Goal: Find specific page/section

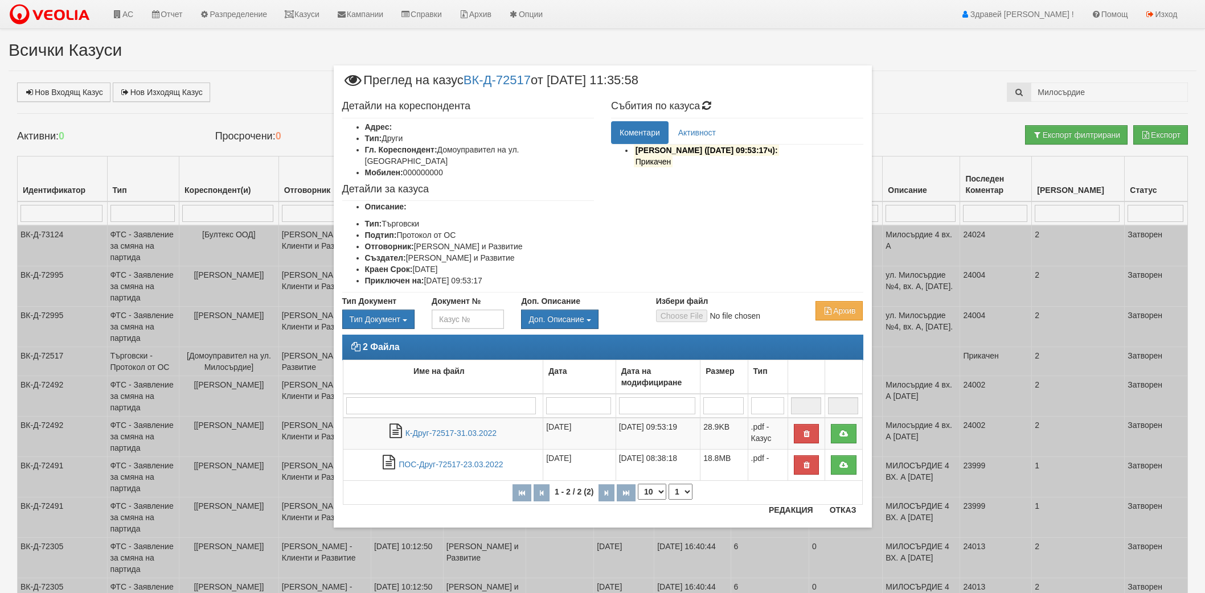
select select "3"
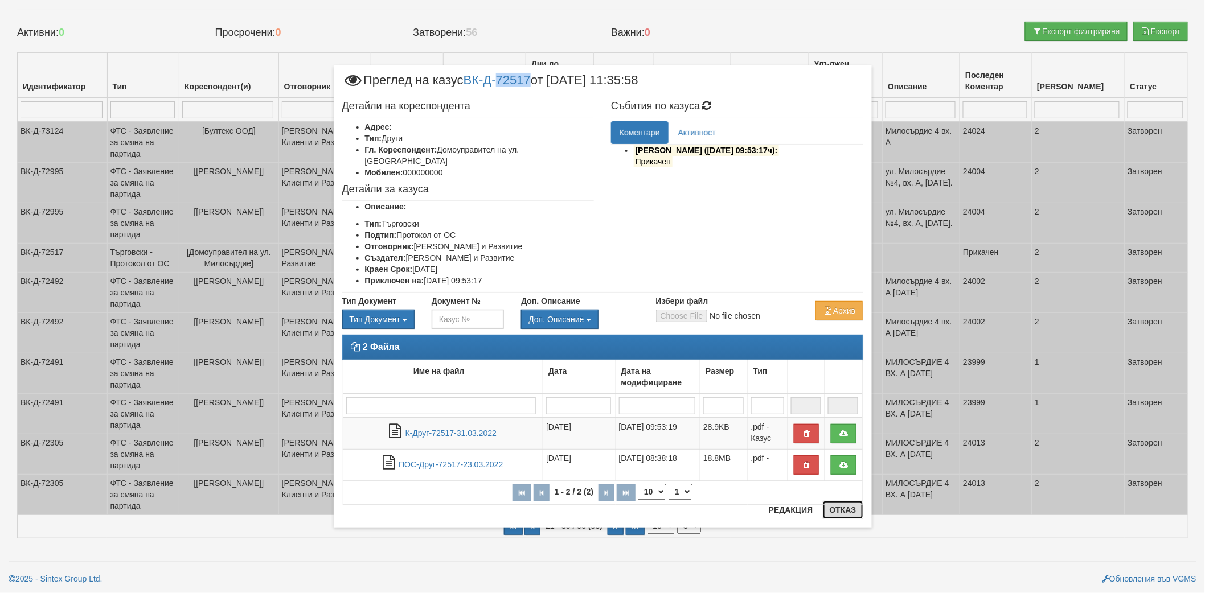
click at [843, 516] on button "Отказ" at bounding box center [843, 510] width 40 height 18
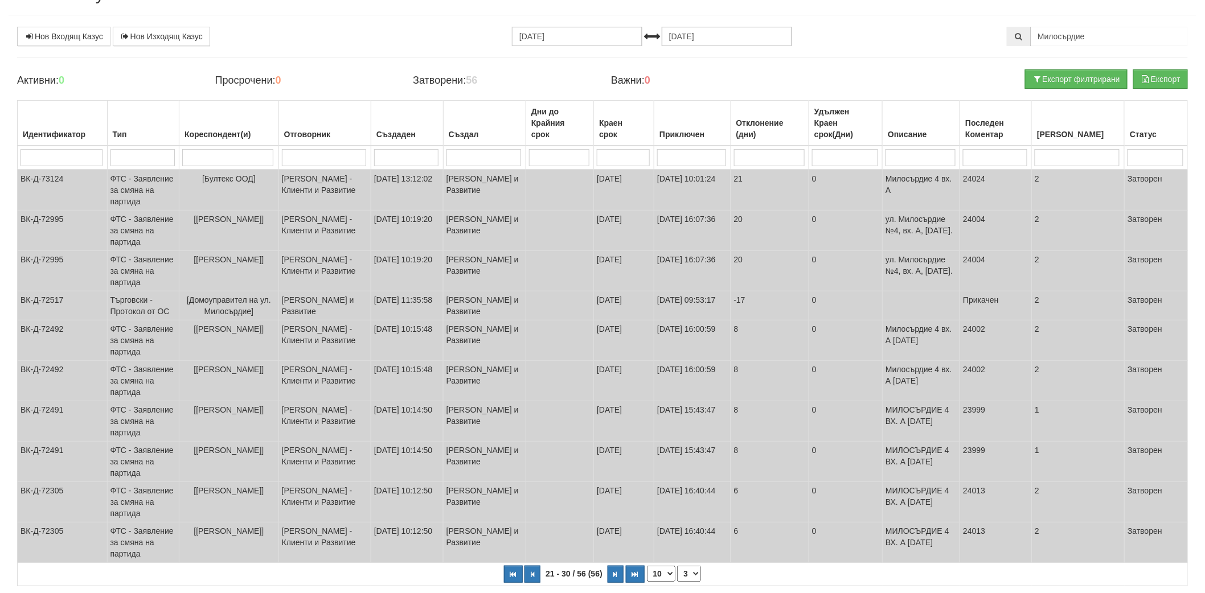
scroll to position [0, 0]
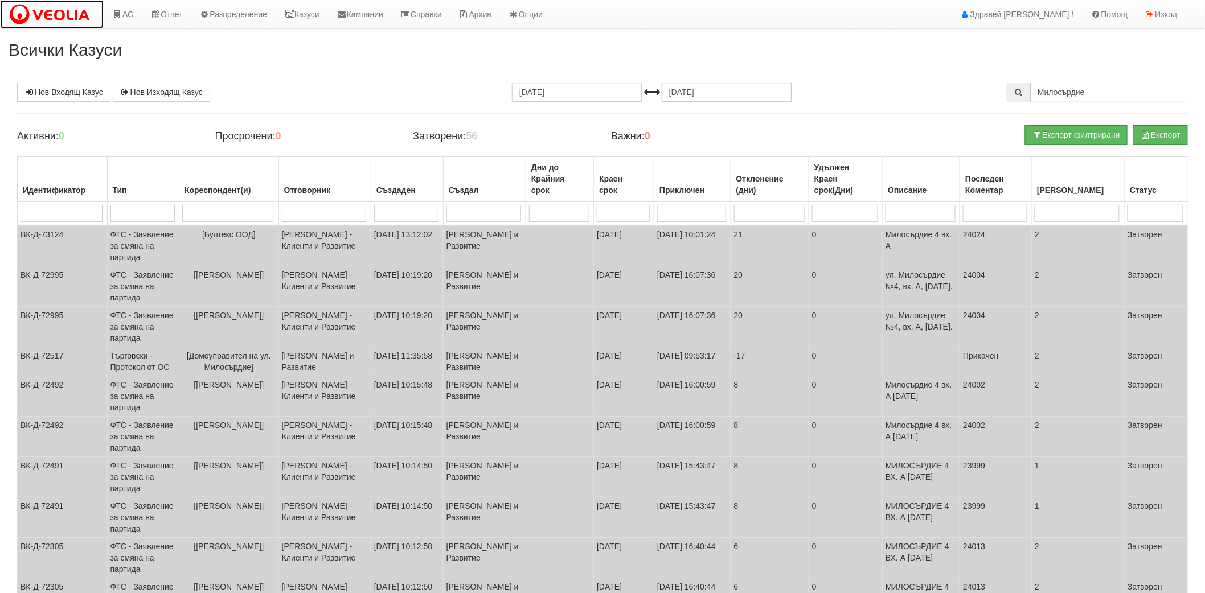
click at [74, 8] on img at bounding box center [52, 15] width 87 height 24
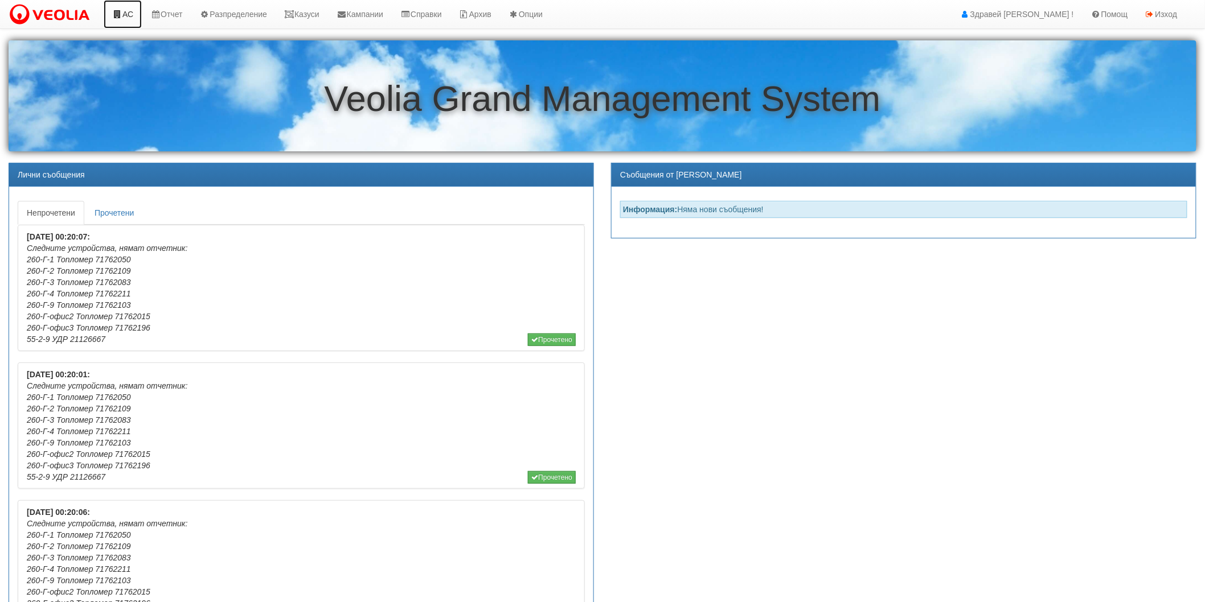
click at [126, 14] on link "АС" at bounding box center [123, 14] width 38 height 28
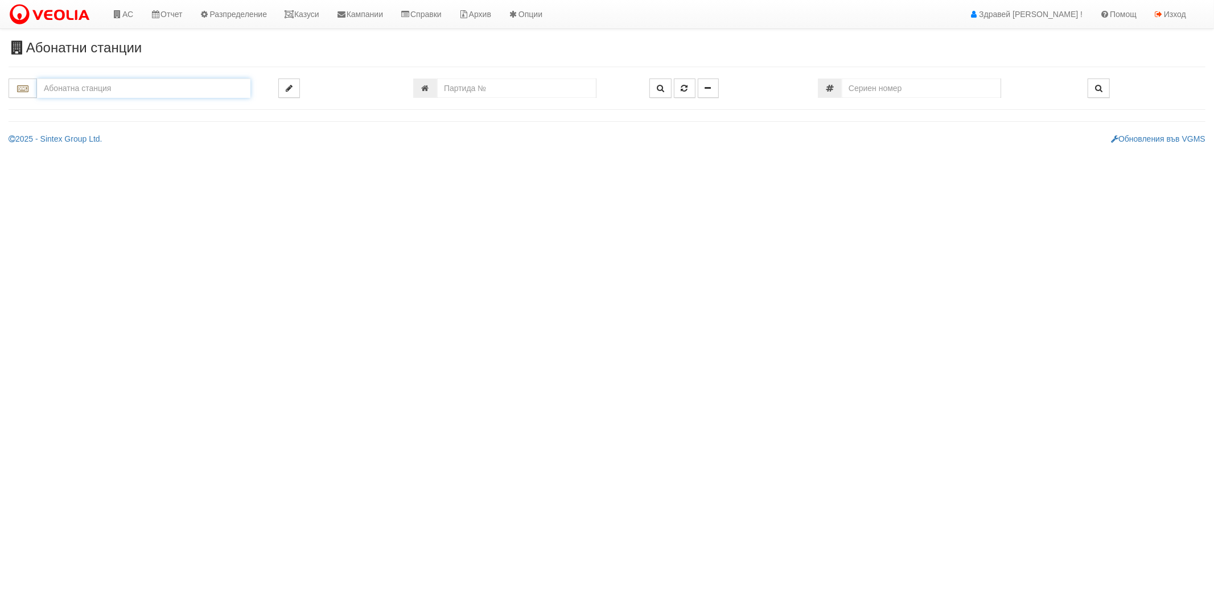
click at [161, 84] on input "text" at bounding box center [144, 88] width 214 height 19
click at [136, 96] on input "text" at bounding box center [144, 88] width 214 height 19
